Goal: Register for event/course

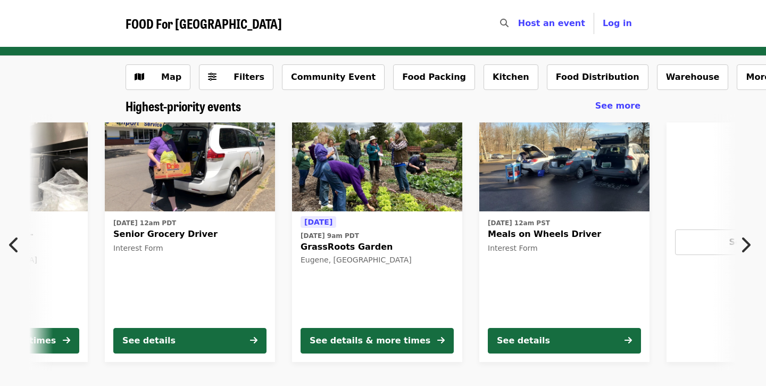
scroll to position [0, 385]
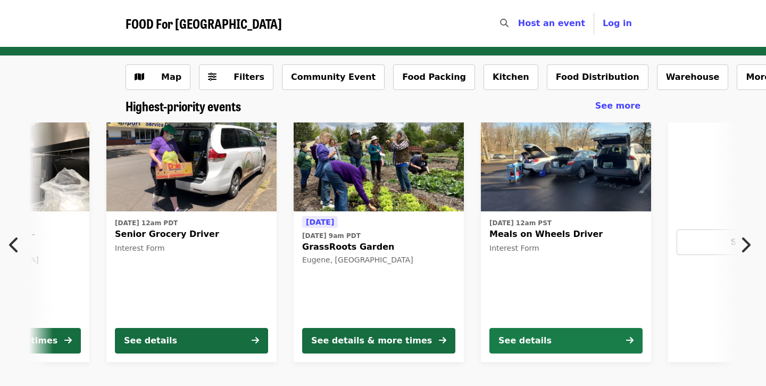
click at [536, 344] on div "See details" at bounding box center [525, 340] width 53 height 13
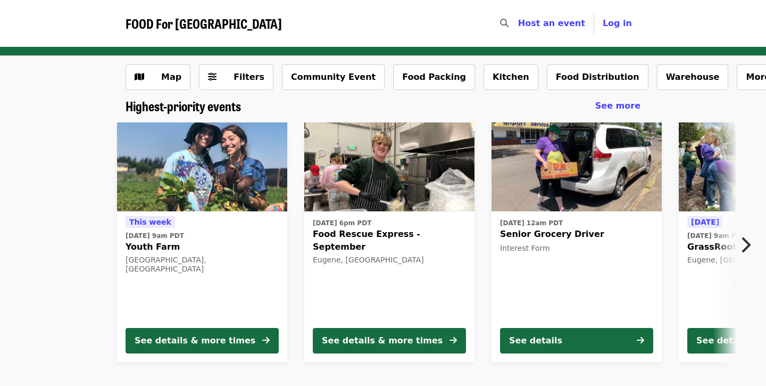
click at [415, 253] on div "[DATE] 6pm PDT Food Rescue Express - September [GEOGRAPHIC_DATA], [GEOGRAPHIC_D…" at bounding box center [389, 267] width 153 height 103
click at [226, 292] on div "[DATE][DATE] 9am [GEOGRAPHIC_DATA], [GEOGRAPHIC_DATA]" at bounding box center [202, 267] width 153 height 103
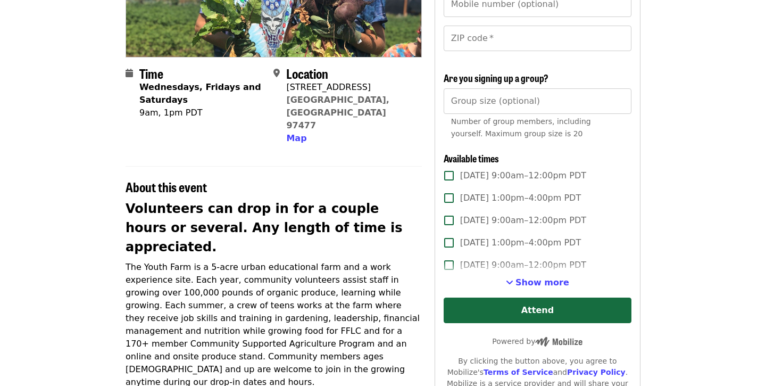
scroll to position [200, 0]
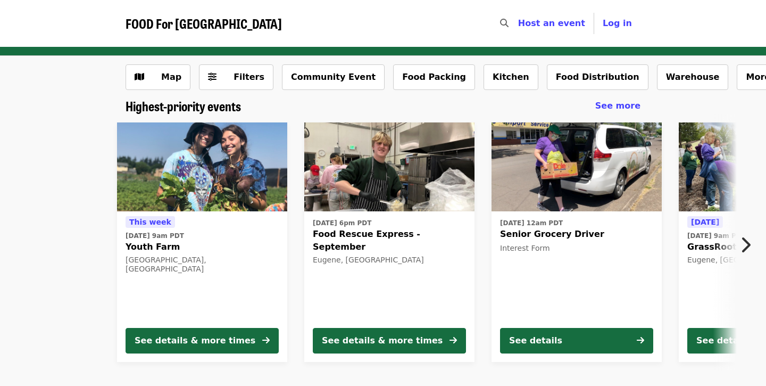
click at [745, 243] on icon "chevron-right icon" at bounding box center [745, 245] width 11 height 20
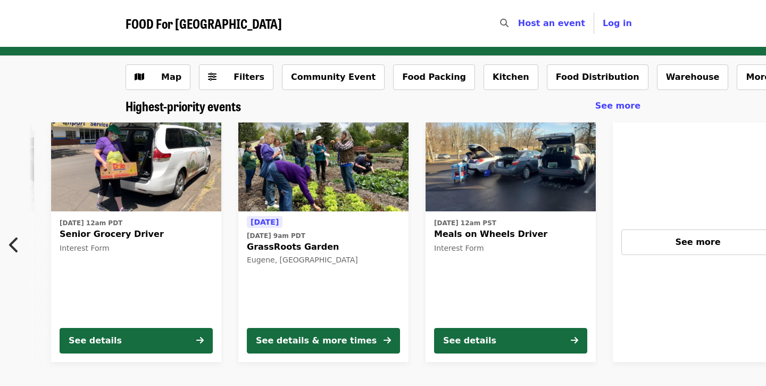
scroll to position [0, 506]
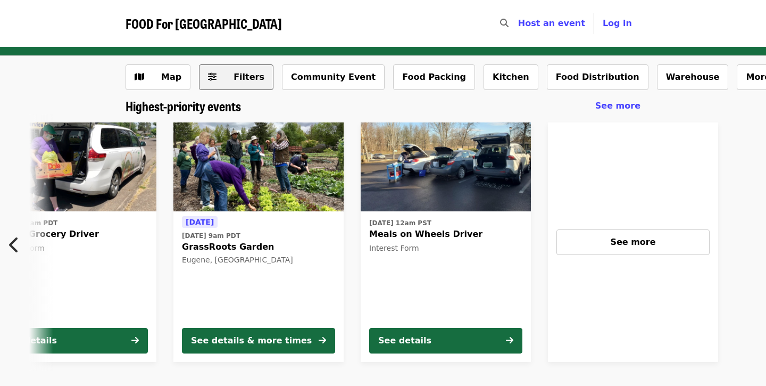
click at [242, 77] on span "Filters" at bounding box center [249, 77] width 31 height 10
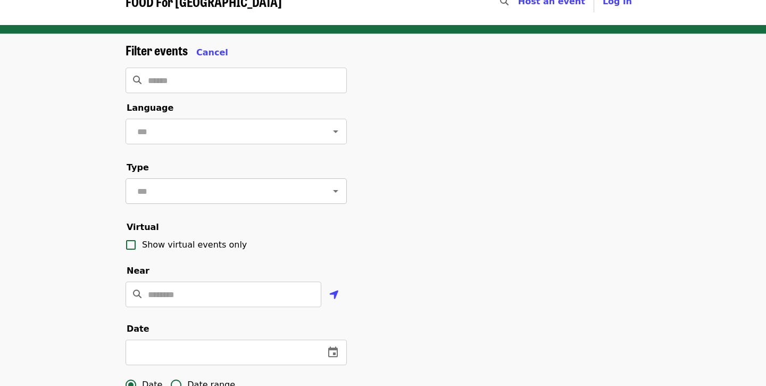
scroll to position [30, 0]
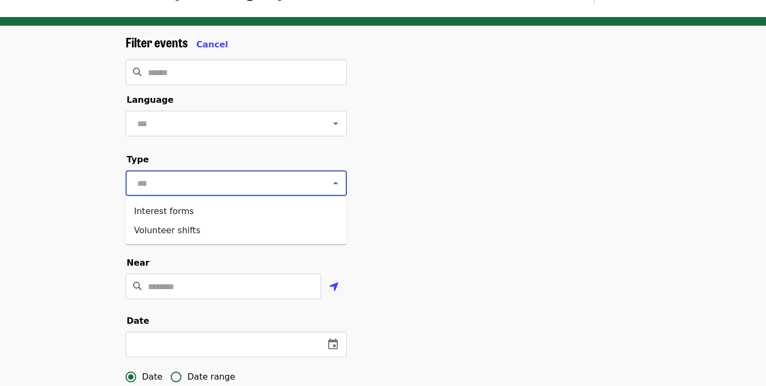
click at [276, 184] on input "text" at bounding box center [223, 183] width 178 height 20
click at [271, 187] on input "text" at bounding box center [223, 183] width 178 height 20
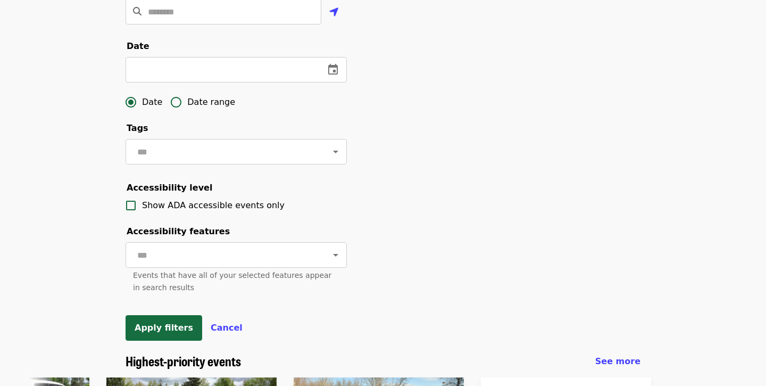
scroll to position [320, 0]
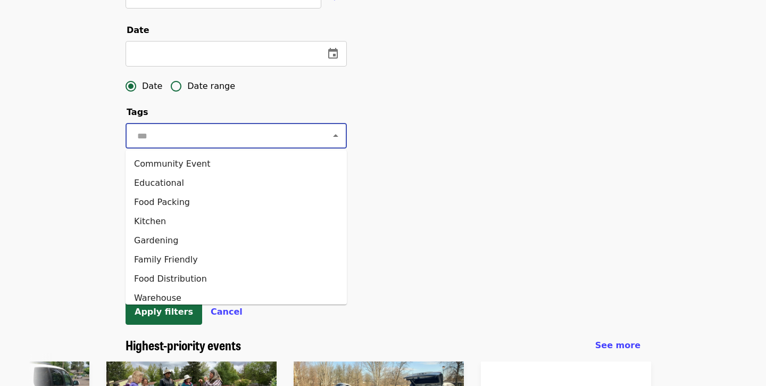
click at [281, 137] on input "text" at bounding box center [223, 136] width 178 height 20
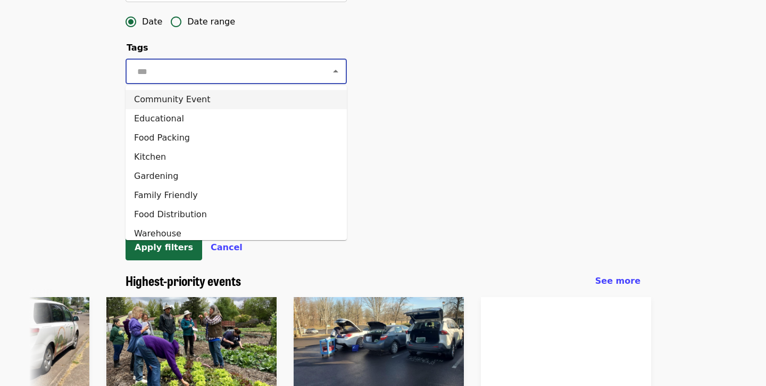
scroll to position [0, 0]
click at [231, 96] on li "Community Event" at bounding box center [236, 99] width 221 height 19
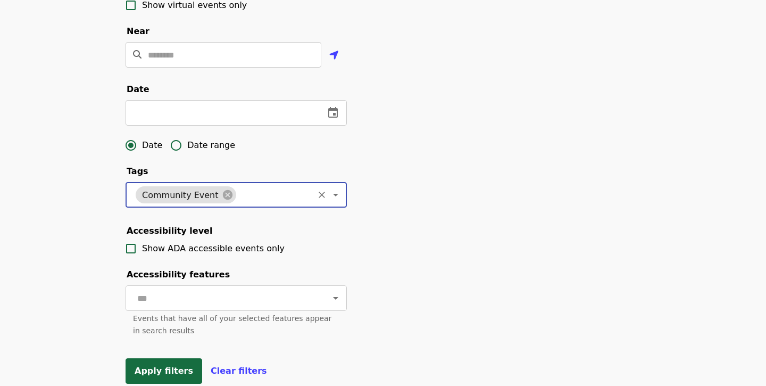
scroll to position [256, 0]
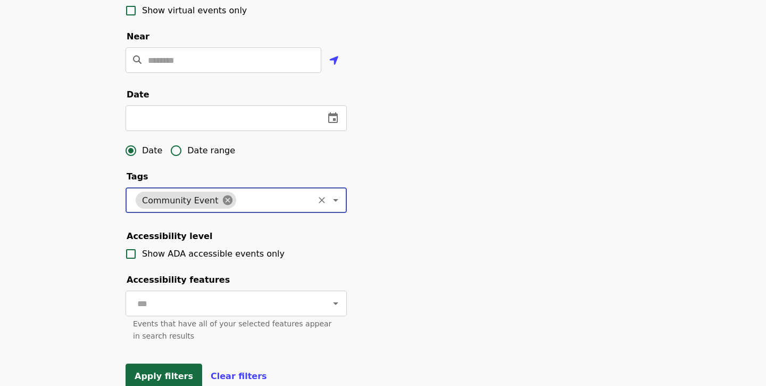
click at [222, 196] on icon at bounding box center [227, 200] width 10 height 10
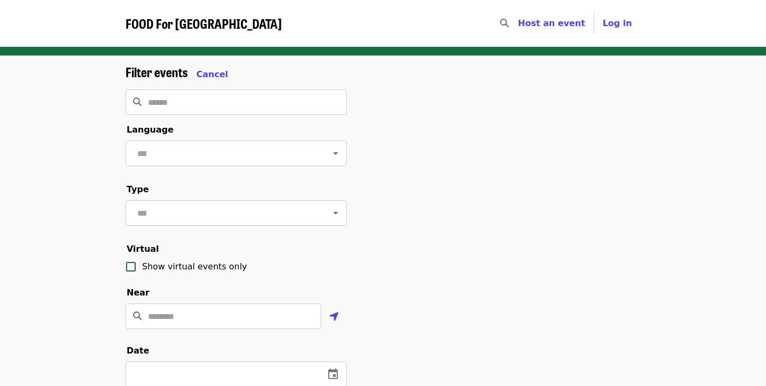
scroll to position [0, 0]
click at [208, 154] on input "text" at bounding box center [223, 153] width 178 height 20
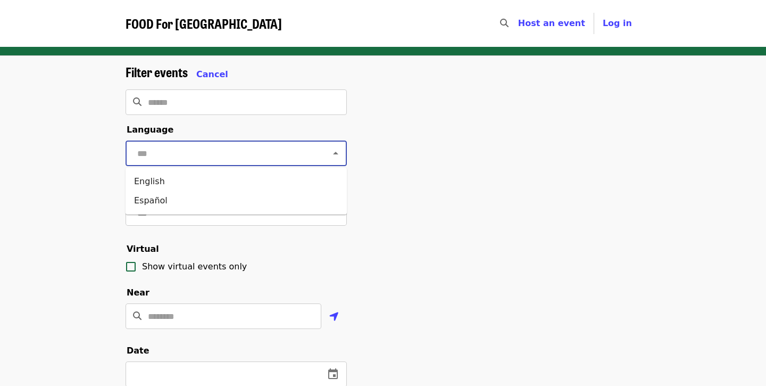
click at [208, 154] on input "text" at bounding box center [223, 153] width 178 height 20
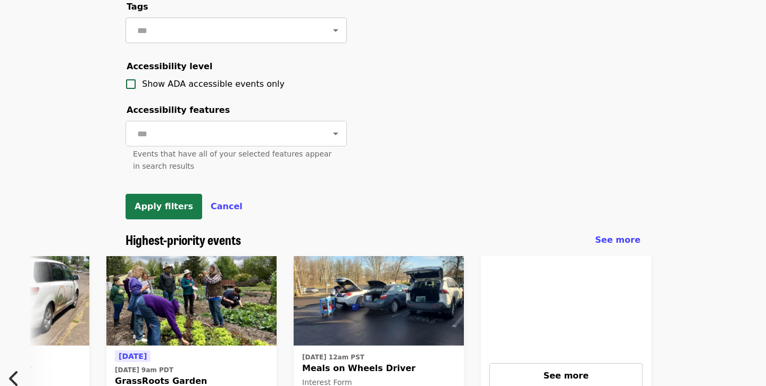
scroll to position [469, 0]
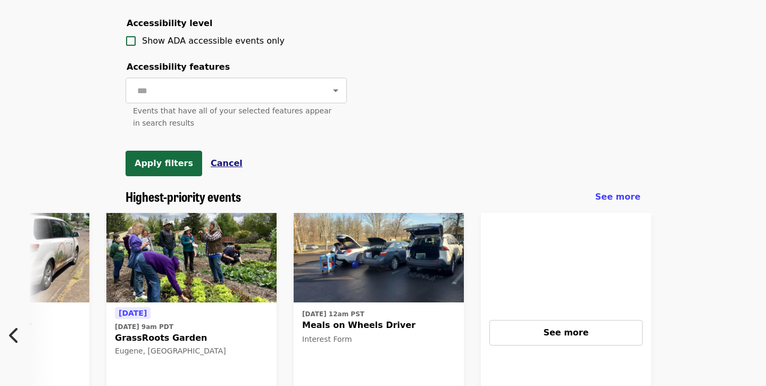
click at [217, 163] on span "Cancel" at bounding box center [227, 163] width 32 height 10
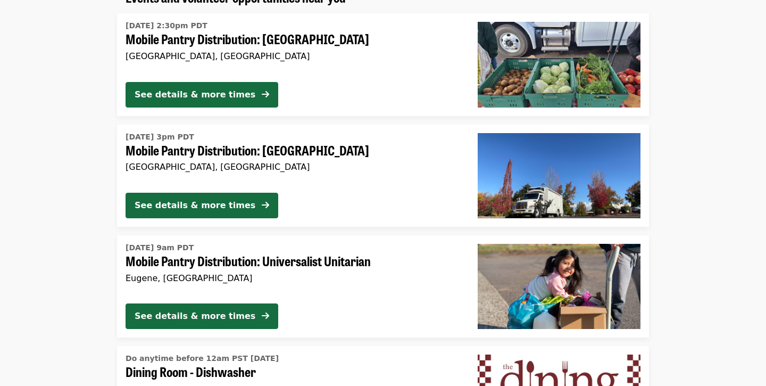
scroll to position [816, 0]
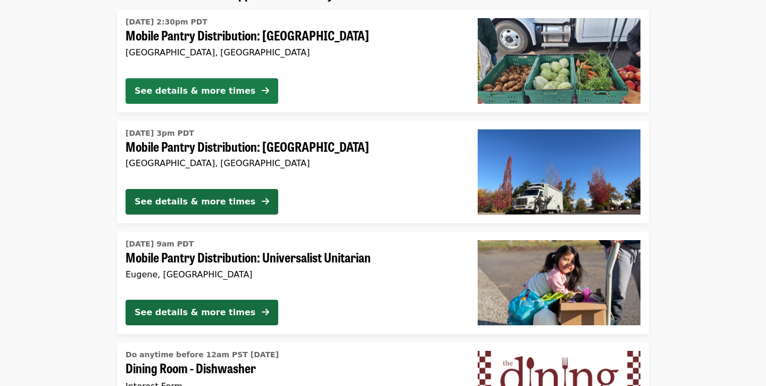
click at [230, 85] on div "See details & more times" at bounding box center [195, 91] width 121 height 13
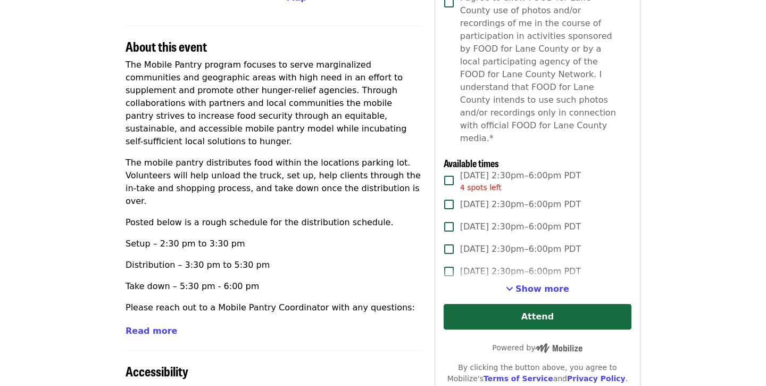
scroll to position [313, 0]
click at [158, 330] on span "Read more" at bounding box center [152, 331] width 52 height 10
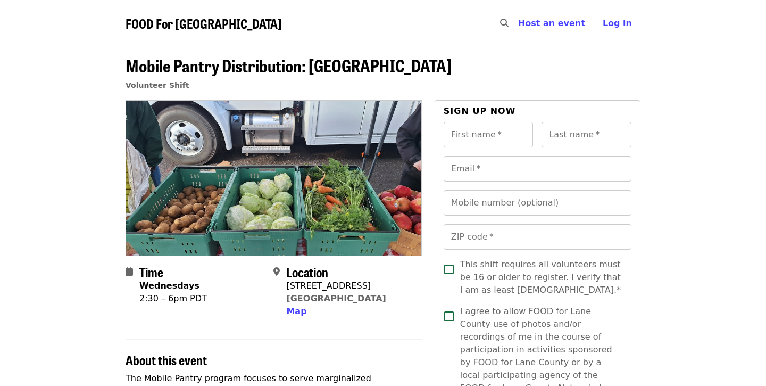
scroll to position [0, 0]
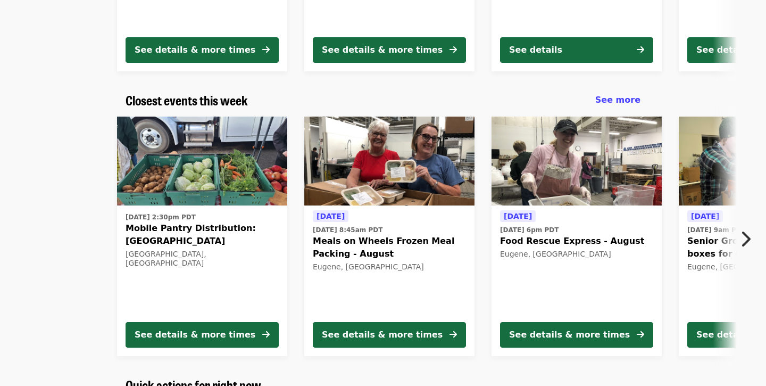
scroll to position [293, 0]
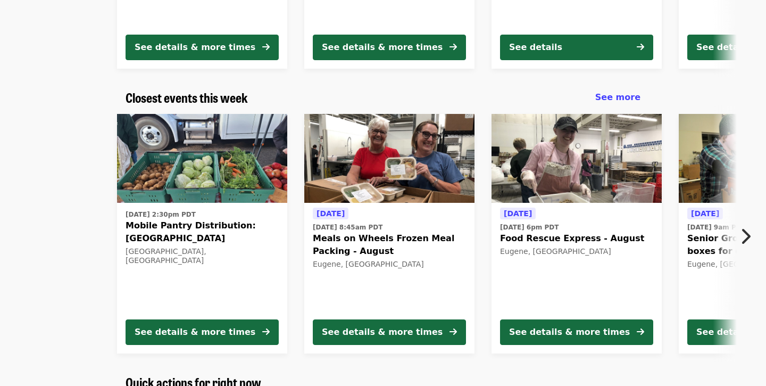
click at [750, 228] on icon "chevron-right icon" at bounding box center [745, 236] width 11 height 20
